Goal: Task Accomplishment & Management: Complete application form

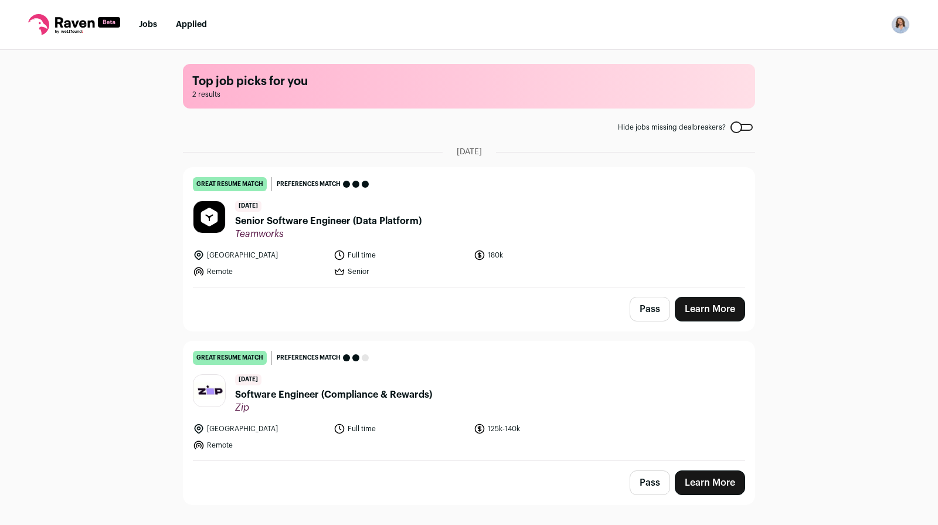
click at [701, 310] on link "Learn More" at bounding box center [710, 309] width 70 height 25
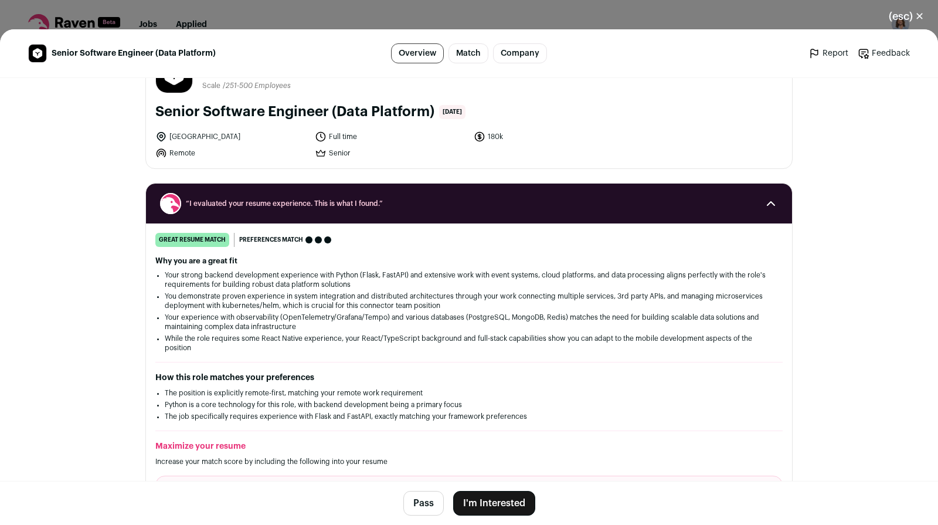
scroll to position [77, 0]
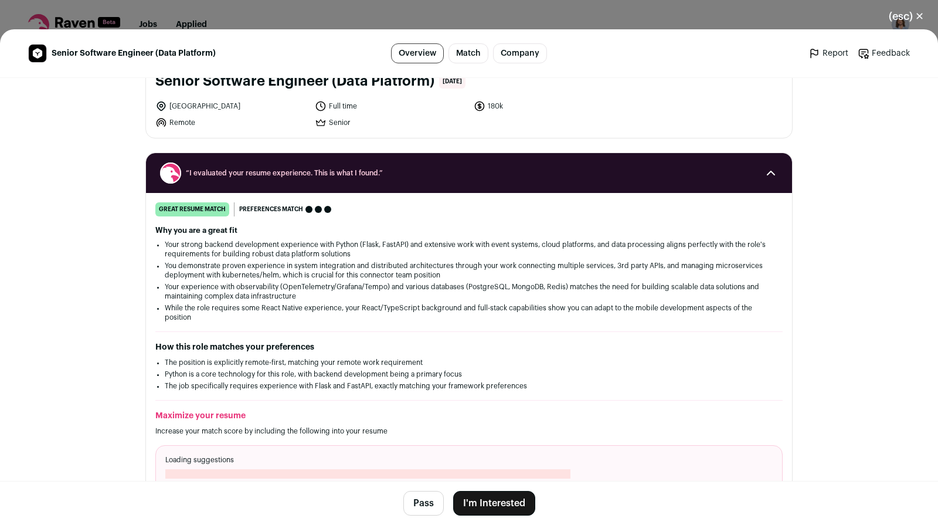
click at [484, 507] on button "I'm Interested" at bounding box center [494, 503] width 82 height 25
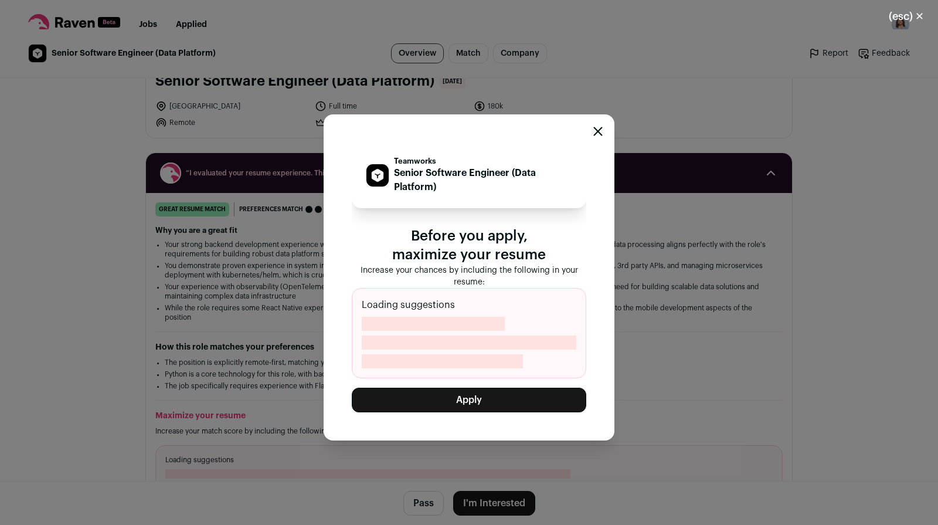
click at [463, 397] on button "Apply" at bounding box center [469, 400] width 235 height 25
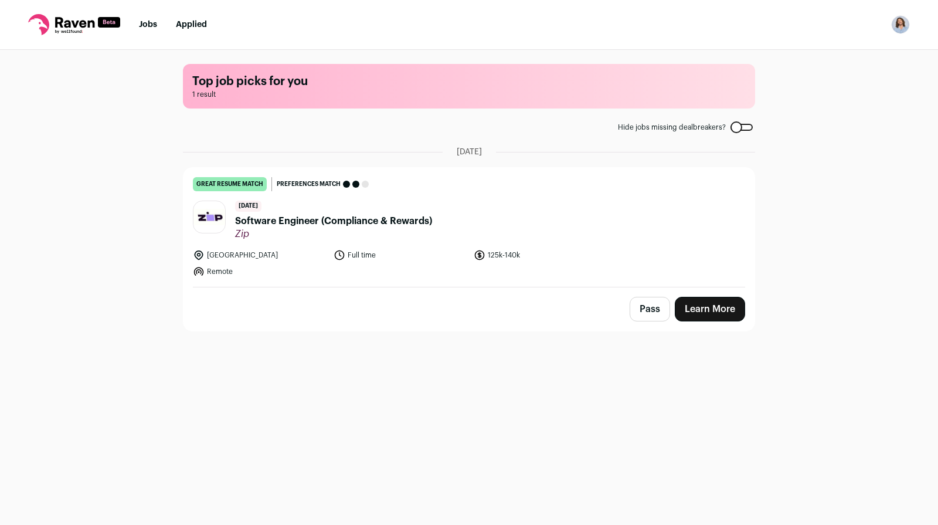
click at [684, 307] on link "Learn More" at bounding box center [710, 309] width 70 height 25
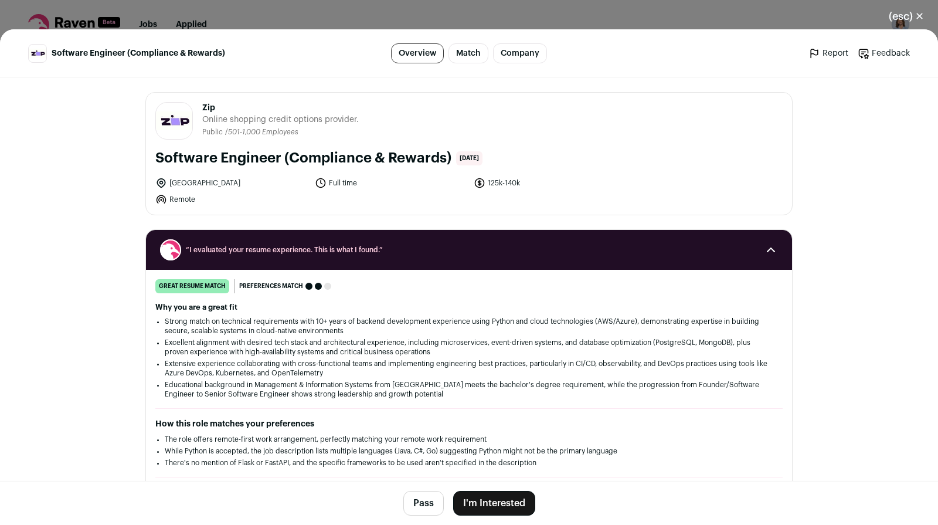
click at [482, 497] on button "I'm Interested" at bounding box center [494, 503] width 82 height 25
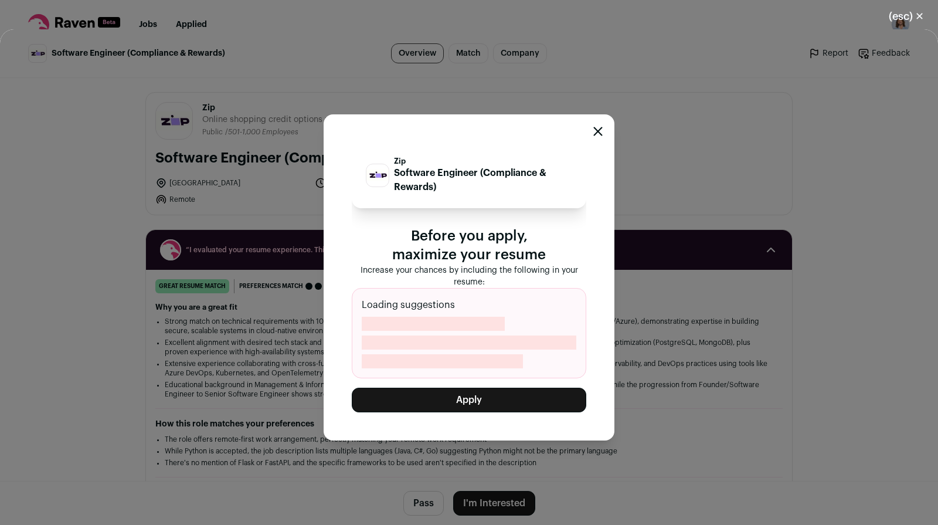
click at [457, 402] on button "Apply" at bounding box center [469, 400] width 235 height 25
